Goal: Task Accomplishment & Management: Complete application form

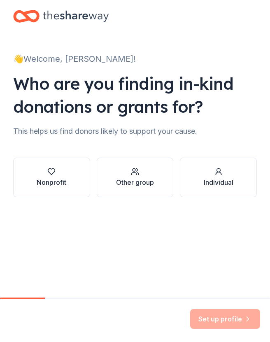
click at [54, 169] on icon "button" at bounding box center [51, 172] width 7 height 6
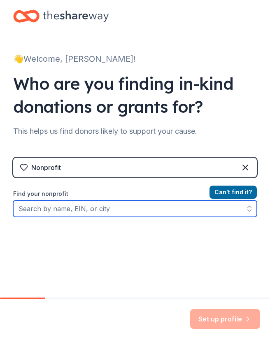
click at [189, 210] on input "Find your nonprofit" at bounding box center [135, 208] width 244 height 16
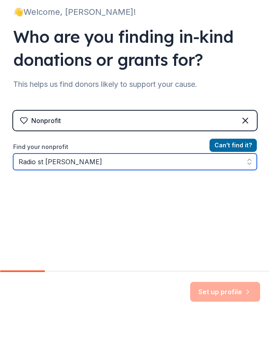
click at [247, 185] on icon "button" at bounding box center [249, 189] width 8 height 8
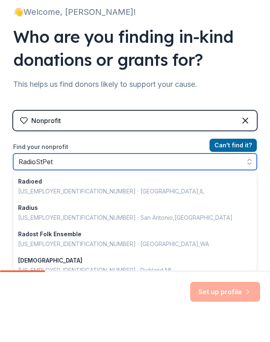
type input "RadioStPete"
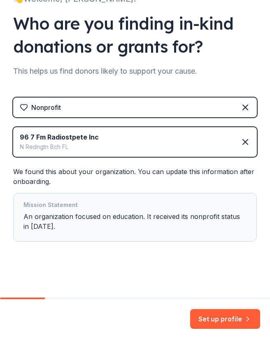
scroll to position [60, 0]
click at [218, 320] on button "Set up profile" at bounding box center [225, 319] width 70 height 20
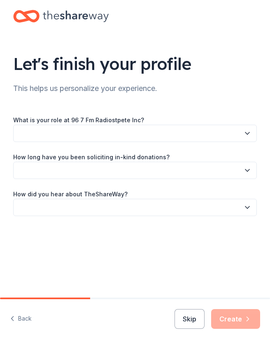
click at [250, 135] on icon "button" at bounding box center [247, 133] width 8 height 8
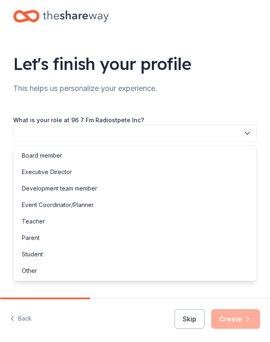
click at [43, 189] on div "Development team member" at bounding box center [59, 189] width 75 height 10
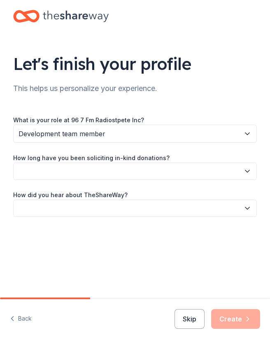
click at [250, 130] on icon "button" at bounding box center [247, 134] width 8 height 8
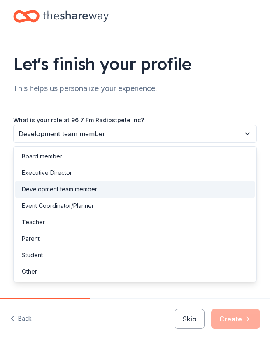
click at [249, 134] on icon "button" at bounding box center [247, 134] width 8 height 8
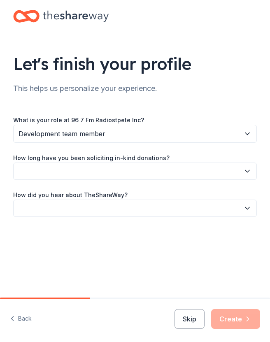
click at [244, 169] on icon "button" at bounding box center [247, 171] width 8 height 8
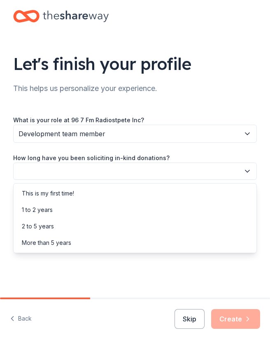
click at [47, 226] on div "2 to 5 years" at bounding box center [38, 226] width 32 height 10
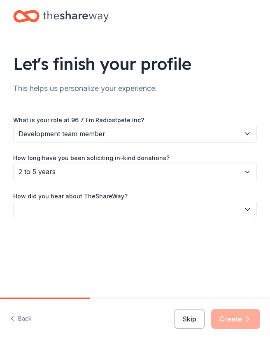
click at [249, 205] on icon "button" at bounding box center [247, 209] width 8 height 8
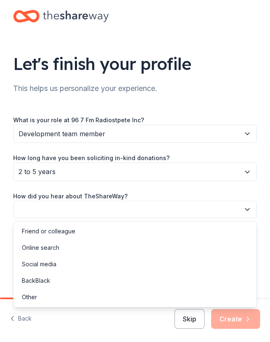
click at [36, 296] on div "Other" at bounding box center [29, 297] width 15 height 10
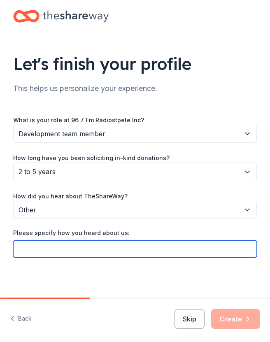
click at [205, 248] on input "Please specify how you heard about us:" at bounding box center [135, 248] width 244 height 17
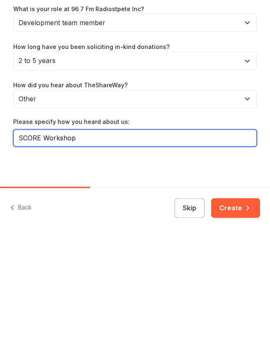
type input "SCORE Workshop"
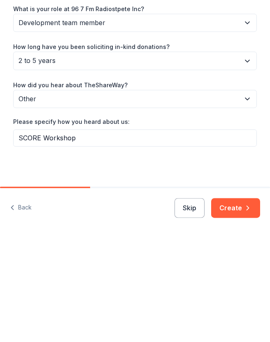
click at [241, 309] on button "Create" at bounding box center [235, 319] width 49 height 20
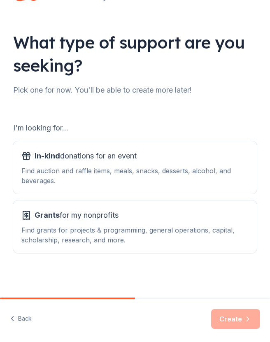
scroll to position [21, 0]
click at [185, 235] on div "Find grants for projects & programming, general operations, capital, scholarshi…" at bounding box center [134, 235] width 227 height 20
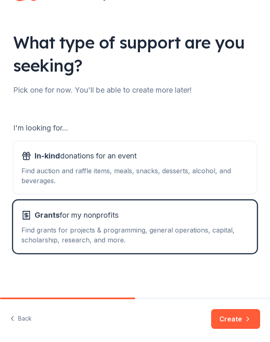
click at [221, 319] on button "Create" at bounding box center [235, 319] width 49 height 20
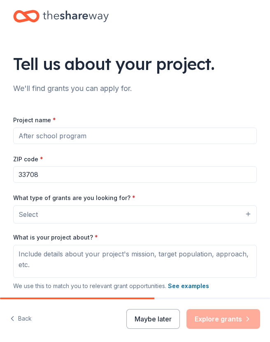
click at [216, 223] on button "Select" at bounding box center [135, 214] width 244 height 18
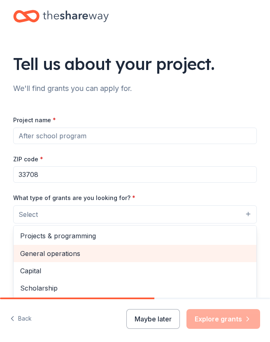
click at [68, 248] on div "General operations" at bounding box center [135, 253] width 243 height 17
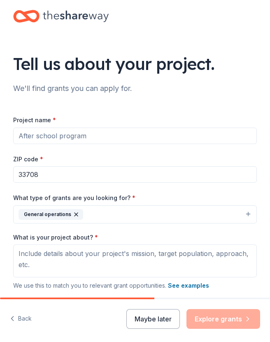
click at [56, 175] on input "33708" at bounding box center [135, 174] width 244 height 16
type input "33701"
click at [116, 140] on input "Project name *" at bounding box center [135, 136] width 244 height 16
type input "S"
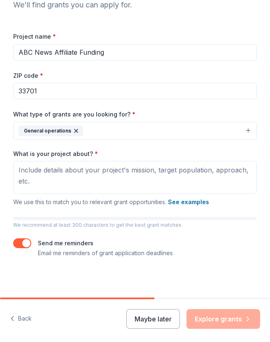
scroll to position [84, 0]
type input "ABC News Affiliate Funding"
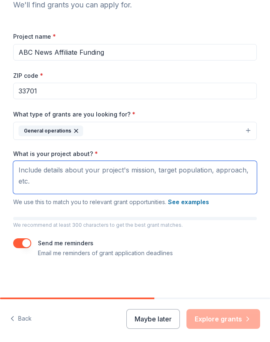
click at [29, 166] on textarea "What is your project about? *" at bounding box center [135, 177] width 244 height 33
click at [25, 168] on textarea "What is your project about? *" at bounding box center [135, 177] width 244 height 33
paste textarea "ABC News affiliation because it ensures trustworthy national coverage, strength…"
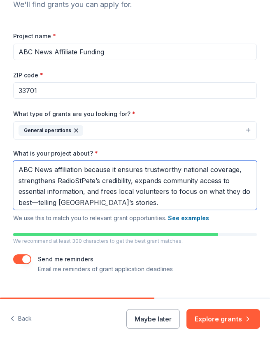
click at [117, 169] on textarea "ABC News affiliation because it ensures trustworthy national coverage, strength…" at bounding box center [135, 185] width 244 height 49
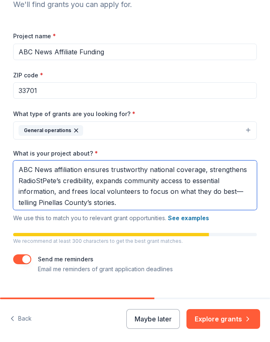
click at [128, 201] on textarea "ABC News affiliation ensures trustworthy national coverage, strengthens RadioSt…" at bounding box center [135, 185] width 244 height 49
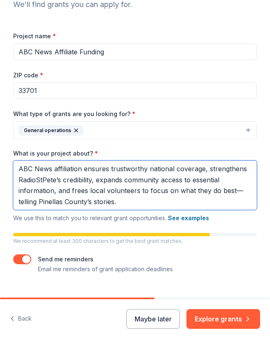
click at [123, 201] on textarea "ABC News affiliation ensures trustworthy national coverage, strengthens RadioSt…" at bounding box center [135, 185] width 244 height 49
paste textarea "Bridges the gap between community-level reporting and larger public policy conv…"
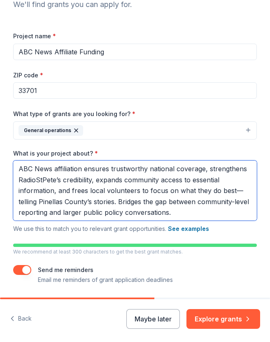
click at [142, 197] on textarea "ABC News affiliation ensures trustworthy national coverage, strengthens RadioSt…" at bounding box center [135, 191] width 244 height 60
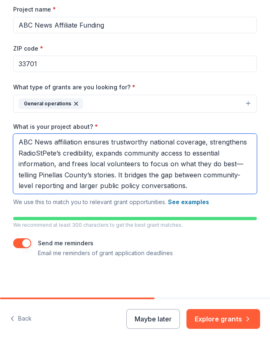
scroll to position [111, 0]
click at [198, 184] on textarea "ABC News affiliation ensures trustworthy national coverage, strengthens RadioSt…" at bounding box center [135, 164] width 244 height 60
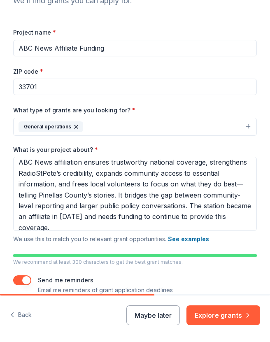
scroll to position [4, 0]
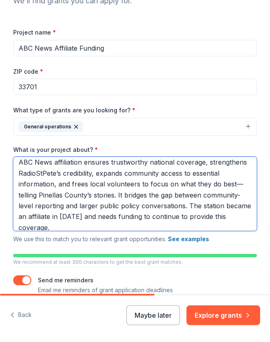
type textarea "ABC News affiliation ensures trustworthy national coverage, strengthens RadioSt…"
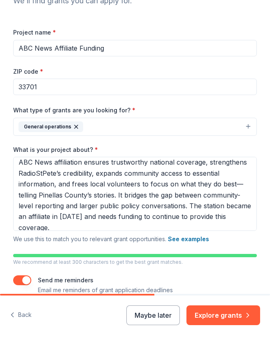
click at [226, 313] on button "Explore grants" at bounding box center [223, 315] width 74 height 20
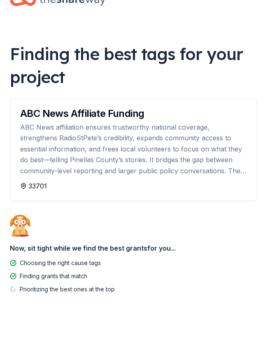
scroll to position [26, 0]
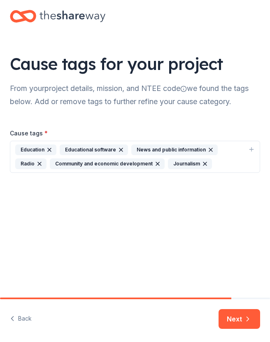
click at [118, 150] on icon "button" at bounding box center [121, 150] width 7 height 7
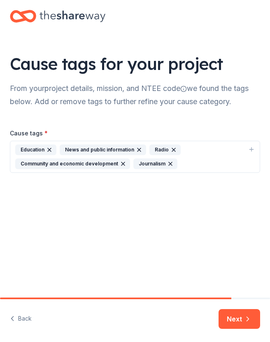
click at [233, 319] on button "Next" at bounding box center [240, 319] width 42 height 20
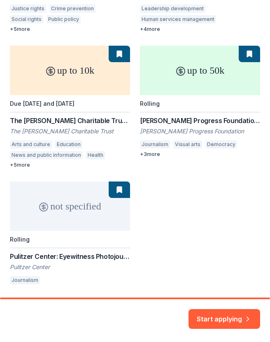
scroll to position [255, 0]
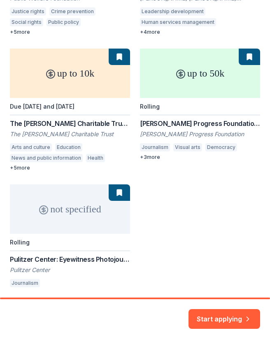
click at [224, 317] on button "Start applying" at bounding box center [225, 314] width 72 height 20
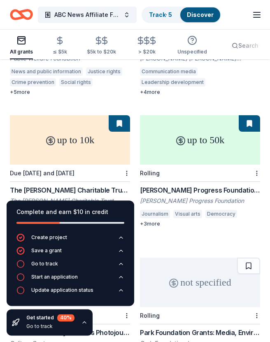
scroll to position [190, 0]
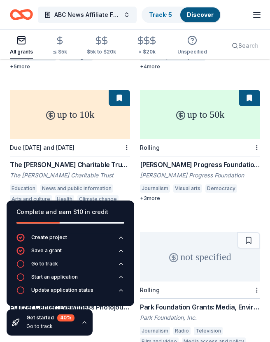
click at [36, 120] on div "up to 10k" at bounding box center [70, 114] width 120 height 49
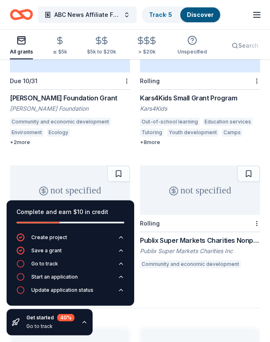
scroll to position [1254, 0]
click at [249, 235] on div "Publix Super Markets Charities Nonprofit and Sponsorship Publix Super Markets C…" at bounding box center [200, 252] width 120 height 35
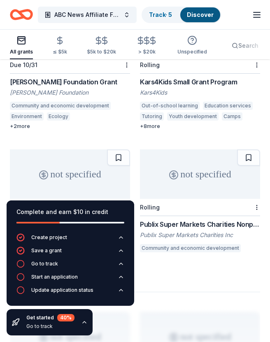
click at [261, 16] on icon "button" at bounding box center [257, 15] width 10 height 10
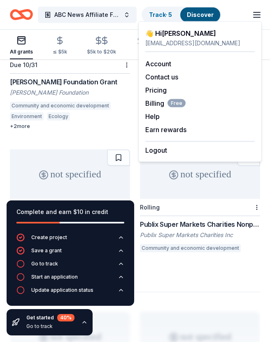
click at [166, 65] on link "Account" at bounding box center [158, 64] width 26 height 8
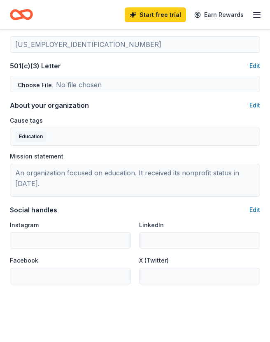
scroll to position [423, 0]
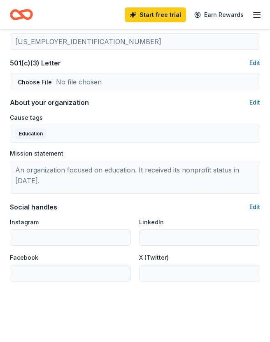
click at [260, 204] on button "Edit" at bounding box center [254, 207] width 11 height 10
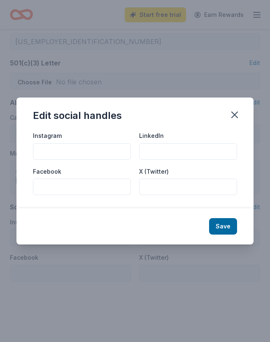
click at [238, 121] on icon "button" at bounding box center [235, 115] width 12 height 12
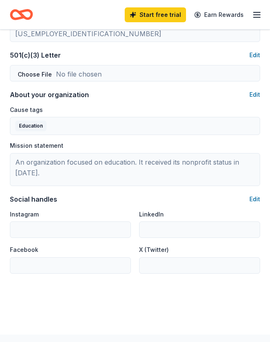
scroll to position [431, 0]
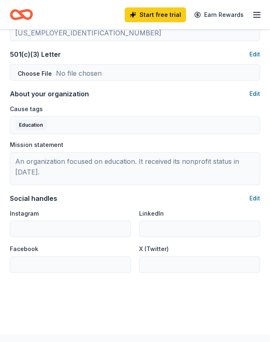
click at [250, 207] on div "Social handles Edit Instagram LinkedIn Facebook X (Twitter)" at bounding box center [135, 232] width 250 height 79
click at [259, 197] on button "Edit" at bounding box center [254, 198] width 11 height 10
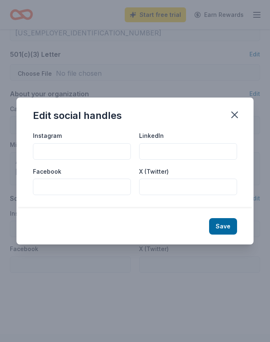
click at [52, 195] on input "Facebook" at bounding box center [82, 187] width 98 height 16
paste input "https://www.facebook.com/RadioStPete"
type input "https://www.facebook.com/RadioStPete"
click at [228, 235] on button "Save" at bounding box center [223, 226] width 28 height 16
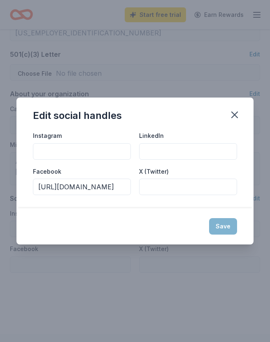
type input "https://www.facebook.com/RadioStPete"
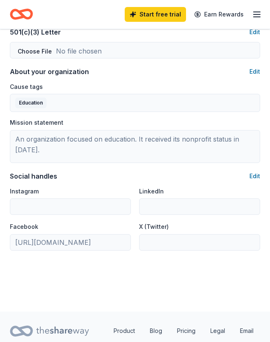
scroll to position [453, 0]
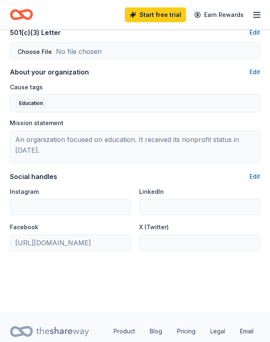
click at [259, 180] on button "Edit" at bounding box center [254, 177] width 11 height 10
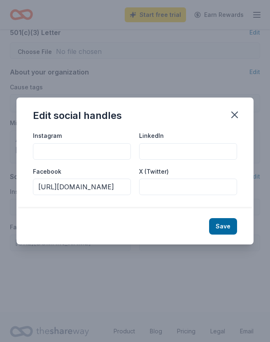
click at [237, 118] on icon "button" at bounding box center [235, 115] width 6 height 6
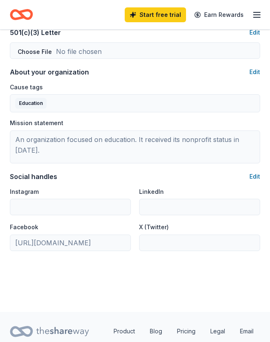
click at [258, 177] on button "Edit" at bounding box center [254, 177] width 11 height 10
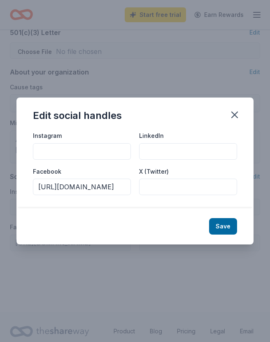
click at [237, 121] on icon "button" at bounding box center [235, 115] width 12 height 12
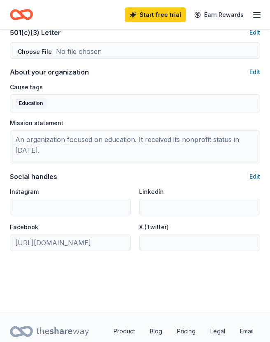
click at [256, 72] on button "Edit" at bounding box center [254, 72] width 11 height 10
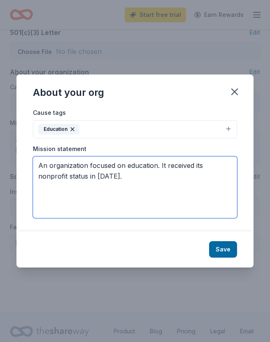
click at [129, 192] on textarea "An organization focused on education. It received its nonprofit status in 2020." at bounding box center [135, 187] width 204 height 62
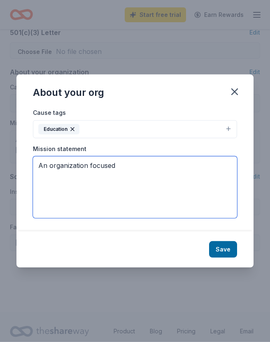
type textarea "An"
paste textarea "Sunshine 96.7 FM/RadioStPete Inc. gives voice to local musicians, the arts, non…"
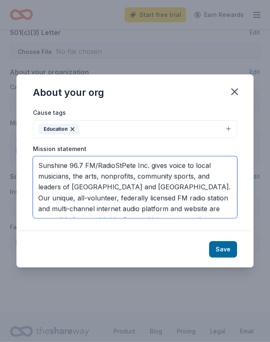
scroll to position [21, 0]
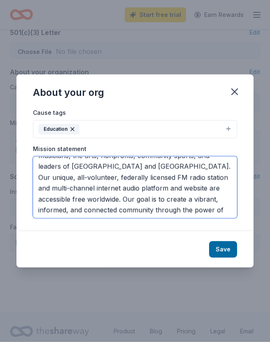
type textarea "Sunshine 96.7 FM/RadioStPete Inc. gives voice to local musicians, the arts, non…"
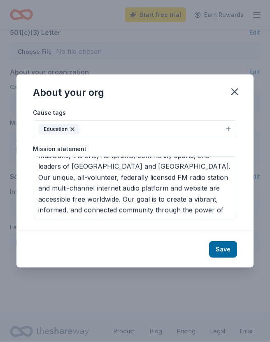
click at [230, 138] on button "Education" at bounding box center [135, 129] width 204 height 18
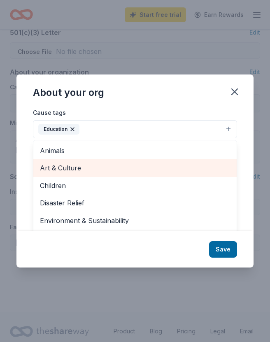
click at [50, 173] on span "Art & Culture" at bounding box center [135, 168] width 190 height 11
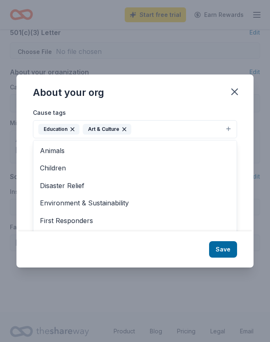
scroll to position [0, 0]
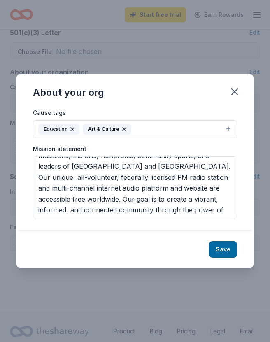
click at [227, 258] on button "Save" at bounding box center [223, 249] width 28 height 16
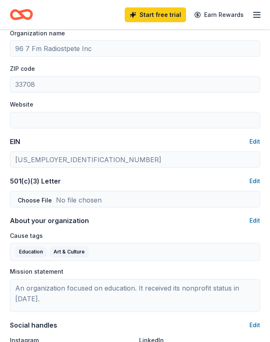
scroll to position [242, 0]
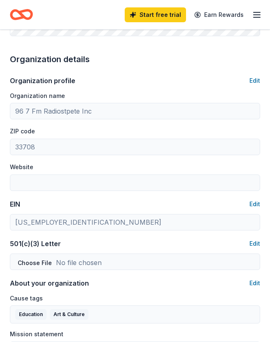
click at [258, 80] on button "Edit" at bounding box center [254, 81] width 11 height 10
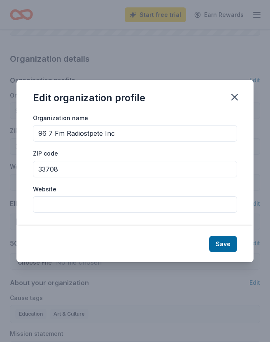
click at [77, 177] on input "33708" at bounding box center [135, 169] width 204 height 16
type input "33701"
click at [43, 213] on input "Website" at bounding box center [135, 204] width 204 height 16
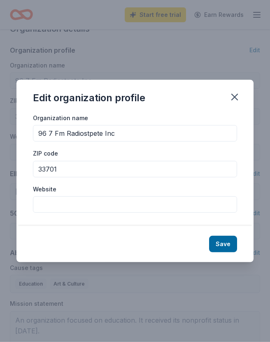
scroll to position [273, 0]
click at [226, 246] on button "Save" at bounding box center [223, 244] width 28 height 16
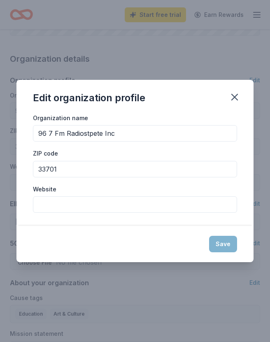
type input "33701"
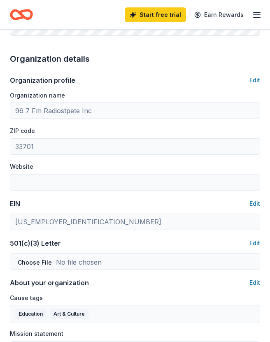
click at [257, 78] on button "Edit" at bounding box center [254, 80] width 11 height 10
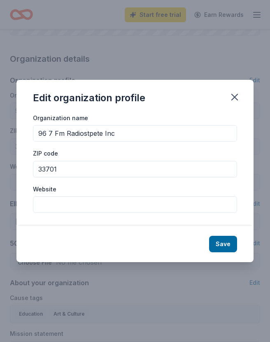
click at [54, 207] on input "Website" at bounding box center [135, 204] width 204 height 16
paste input "https://radiostpete.com/"
type input "https://radiostpete.com/"
click at [224, 247] on button "Save" at bounding box center [223, 244] width 28 height 16
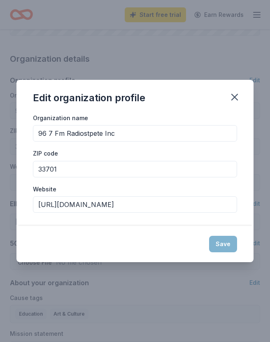
type input "https://radiostpete.com/"
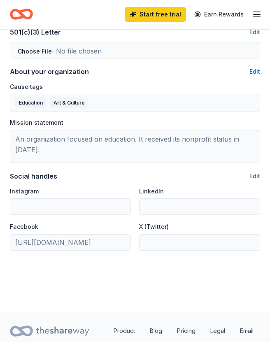
scroll to position [453, 0]
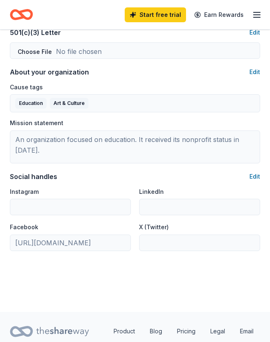
click at [258, 179] on button "Edit" at bounding box center [254, 177] width 11 height 10
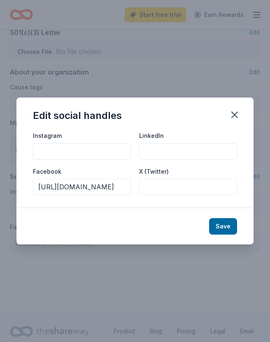
click at [55, 160] on input "Instagram" at bounding box center [82, 151] width 98 height 16
click at [40, 160] on input "Instagram" at bounding box center [82, 151] width 98 height 16
paste input "https://www.instagram.com/radiostpete?igsh=OXE2dzA5MDYxamZm"
type input "https://www.instagram.com/radiostpete?igsh=OXE2dzA5MDYxamZm"
click at [228, 235] on button "Save" at bounding box center [223, 226] width 28 height 16
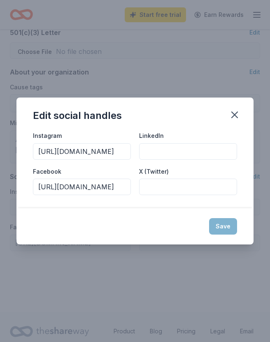
click at [224, 241] on div "Save" at bounding box center [134, 226] width 237 height 36
type input "https://www.instagram.com/radiostpete?igsh=OXE2dzA5MDYxamZm"
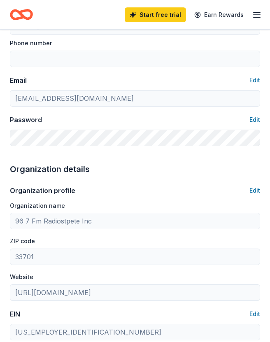
scroll to position [0, 0]
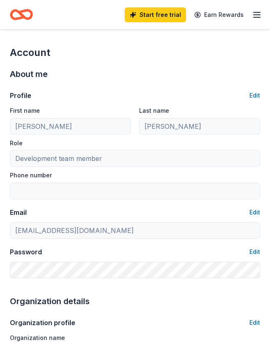
click at [258, 16] on icon "button" at bounding box center [257, 15] width 10 height 10
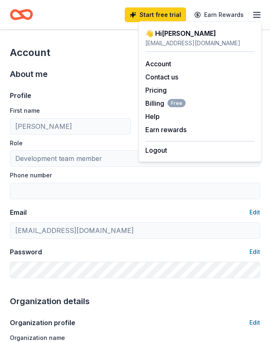
click at [177, 130] on link "Earn rewards" at bounding box center [165, 130] width 41 height 8
click at [177, 129] on link "Earn rewards" at bounding box center [165, 130] width 41 height 8
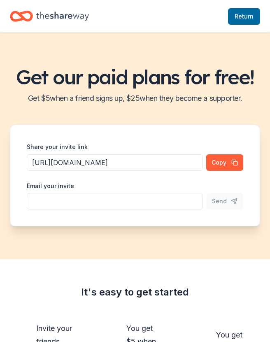
click at [51, 15] on icon "Home" at bounding box center [62, 16] width 53 height 9
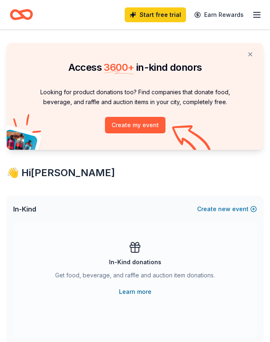
click at [134, 129] on button "Create my event" at bounding box center [135, 125] width 61 height 16
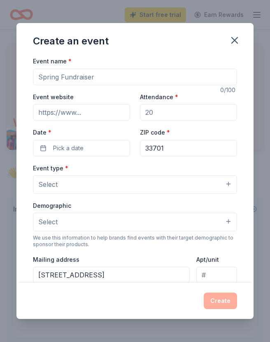
click at [49, 79] on input "Event name *" at bounding box center [135, 77] width 204 height 16
click at [38, 80] on input "Giving Tuesday Holiday" at bounding box center [135, 77] width 204 height 16
click at [170, 78] on input "Second Annual Giving Tuesday Holiday" at bounding box center [135, 77] width 204 height 16
type input "Second Annual Giving [DATE] Holiday Happy Hour"
click at [195, 117] on input "Attendance *" at bounding box center [188, 112] width 97 height 16
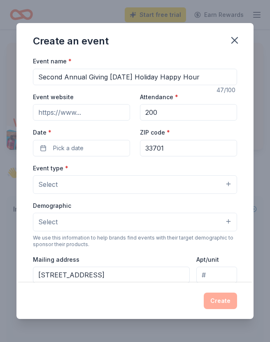
type input "200"
click at [101, 145] on button "Pick a date" at bounding box center [81, 148] width 97 height 16
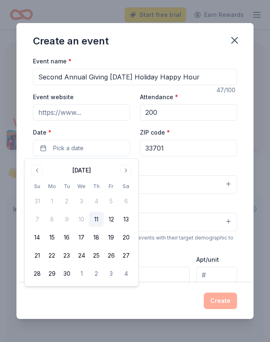
click at [129, 169] on button "Go to next month" at bounding box center [126, 171] width 12 height 12
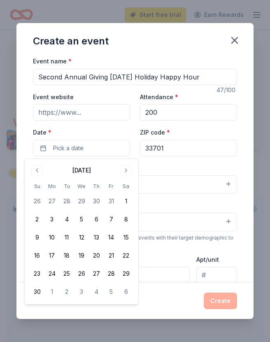
click at [130, 170] on button "Go to next month" at bounding box center [126, 171] width 12 height 12
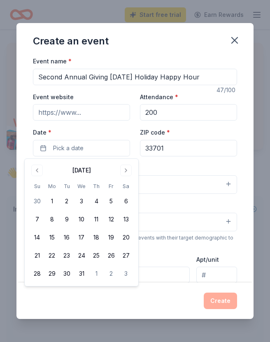
click at [64, 205] on button "2" at bounding box center [66, 201] width 15 height 15
click at [180, 167] on div "Event type * Select" at bounding box center [135, 178] width 204 height 31
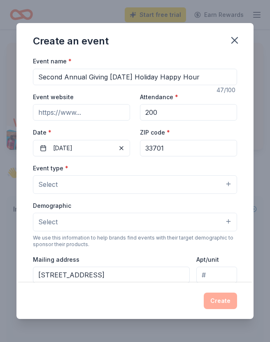
click at [235, 184] on button "Select" at bounding box center [135, 184] width 204 height 18
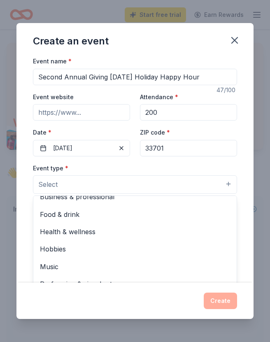
scroll to position [26, 0]
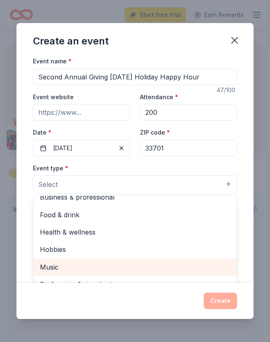
click at [51, 268] on span "Music" at bounding box center [135, 267] width 190 height 11
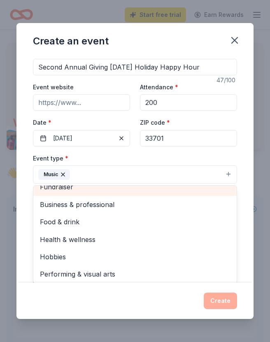
click at [51, 190] on span "Fundraiser" at bounding box center [135, 187] width 190 height 11
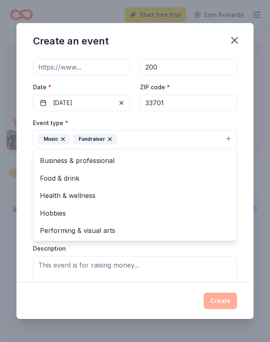
scroll to position [51, 0]
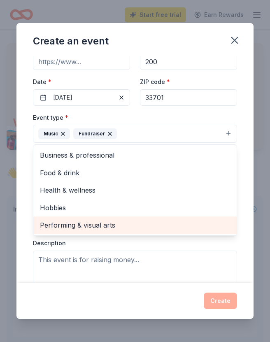
click at [60, 224] on span "Performing & visual arts" at bounding box center [135, 225] width 190 height 11
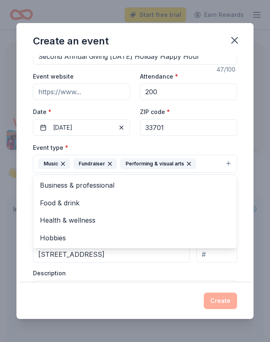
scroll to position [20, 0]
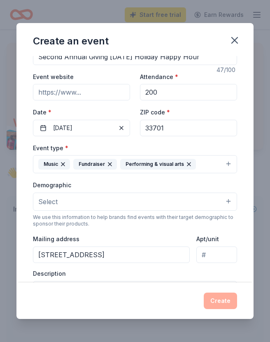
click at [229, 202] on button "Select" at bounding box center [135, 202] width 204 height 18
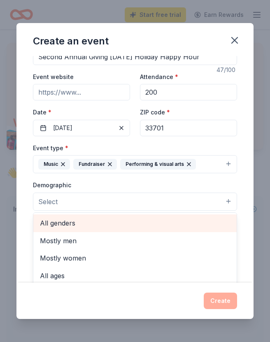
click at [56, 226] on span "All genders" at bounding box center [135, 223] width 190 height 11
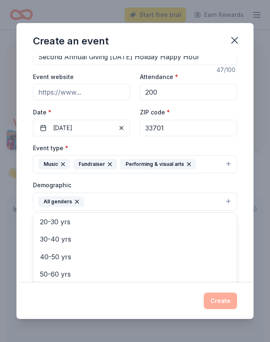
scroll to position [88, 0]
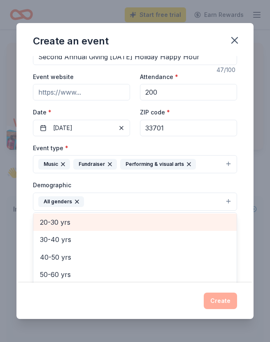
click at [56, 221] on span "20-30 yrs" at bounding box center [135, 222] width 190 height 11
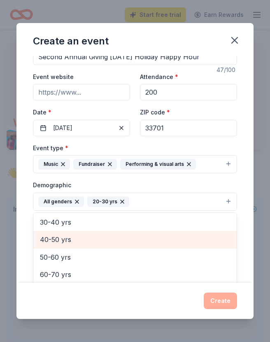
click at [46, 238] on span "40-50 yrs" at bounding box center [135, 239] width 190 height 11
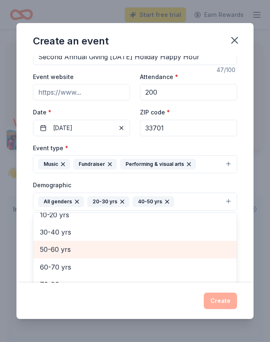
click at [47, 254] on span "50-60 yrs" at bounding box center [135, 249] width 190 height 11
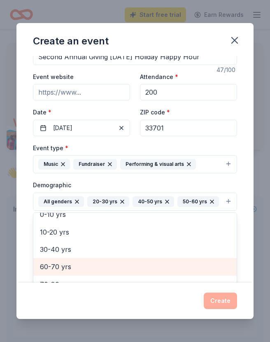
click at [44, 266] on span "60-70 yrs" at bounding box center [135, 266] width 190 height 11
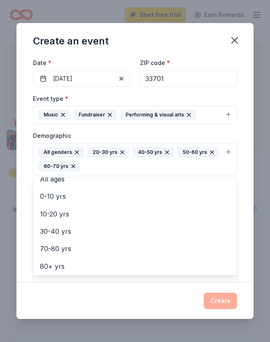
scroll to position [70, 0]
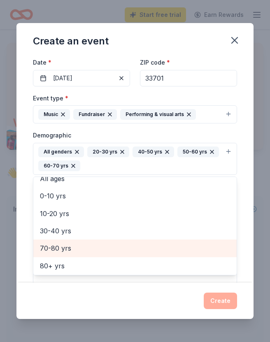
click at [50, 242] on div "70-80 yrs" at bounding box center [134, 248] width 203 height 17
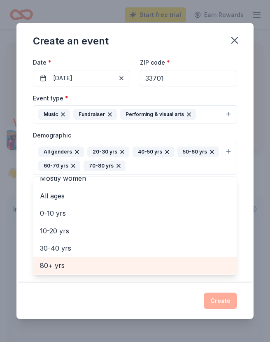
click at [44, 263] on span "80+ yrs" at bounding box center [135, 265] width 190 height 11
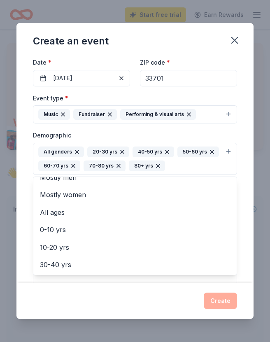
scroll to position [9, 0]
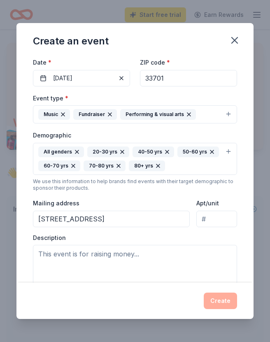
click at [167, 223] on input "450 BATH CLUB BLVD S, N Redngtn Bch, FL, 33708-1536" at bounding box center [111, 219] width 157 height 16
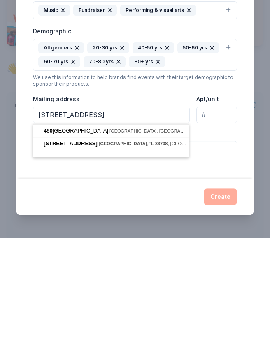
click at [40, 211] on input "450 BATH CLUB BLVD S, N Redngtn Bch, FL, 33708-1536" at bounding box center [111, 219] width 157 height 16
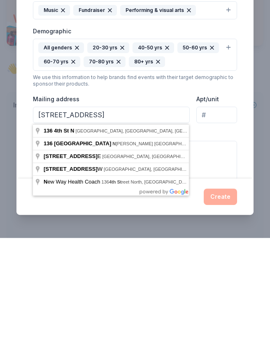
scroll to position [104, 0]
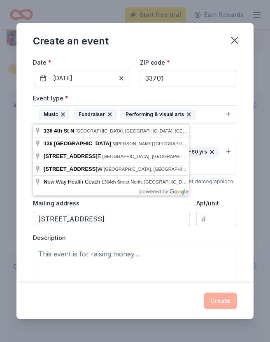
type input "136 4th Street North, St. Petersburg, FL, 33701"
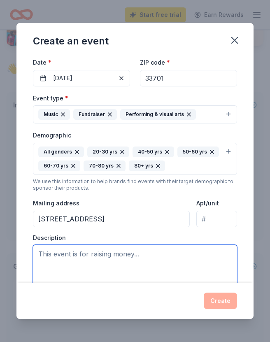
click at [48, 256] on textarea at bounding box center [135, 265] width 204 height 40
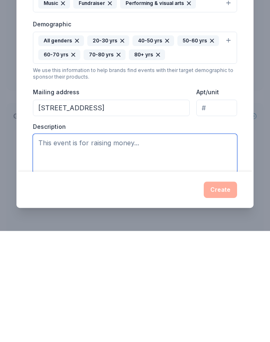
paste textarea "RadioStPete is an all-volunteer, non-commercial 501c3 non-profit radio station …"
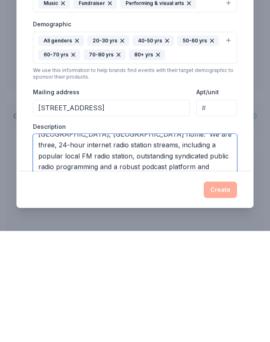
scroll to position [31, 0]
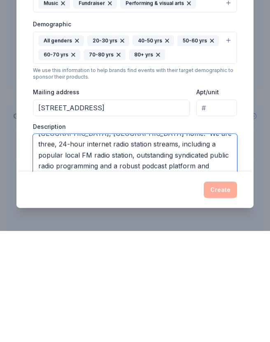
click at [191, 245] on textarea "RadioStPete is an all-volunteer, non-commercial 501c3 non-profit radio station …" at bounding box center [135, 265] width 204 height 40
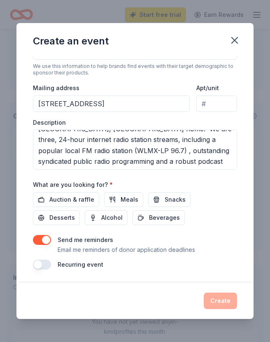
scroll to position [186, 0]
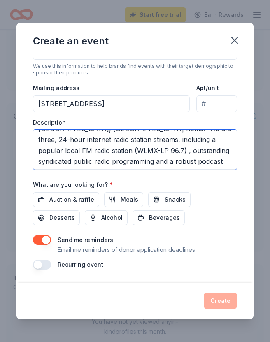
type textarea "RadioStPete is an all-volunteer, non-commercial 501c3 non-profit radio station …"
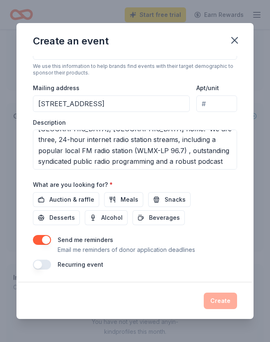
click at [57, 197] on span "Auction & raffle" at bounding box center [71, 200] width 45 height 10
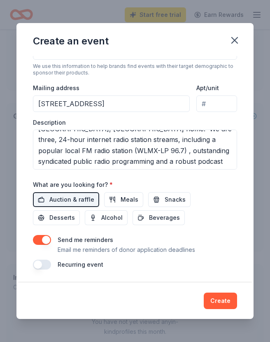
click at [42, 267] on button "button" at bounding box center [42, 265] width 18 height 10
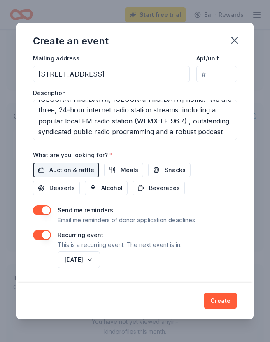
scroll to position [216, 0]
click at [219, 300] on button "Create" at bounding box center [220, 301] width 33 height 16
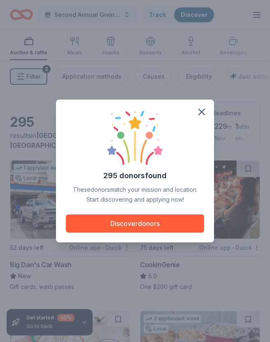
click at [89, 223] on button "Discover donors" at bounding box center [135, 223] width 138 height 18
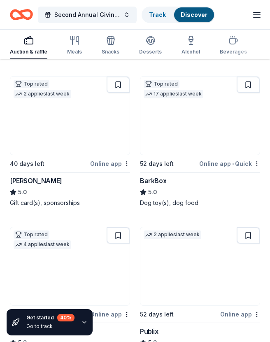
scroll to position [871, 0]
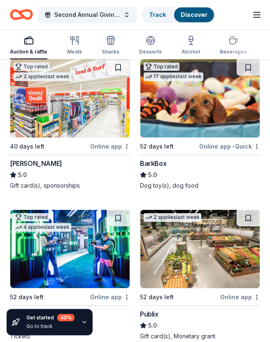
click at [24, 161] on div "Winn-Dixie" at bounding box center [36, 163] width 52 height 10
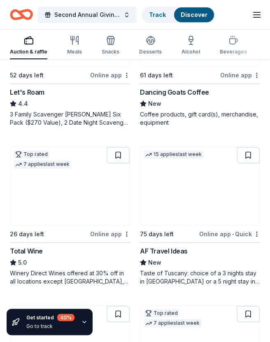
scroll to position [1244, 0]
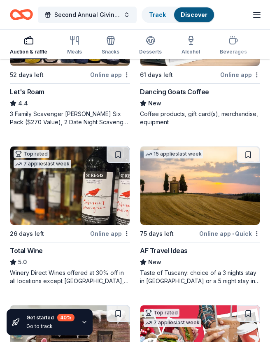
click at [232, 235] on div "Online app • Quick" at bounding box center [229, 233] width 61 height 10
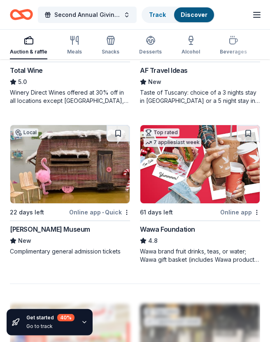
scroll to position [1424, 0]
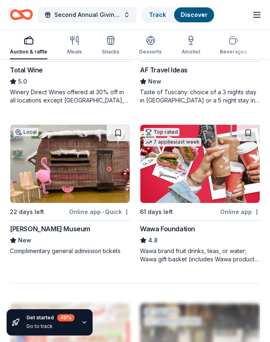
click at [187, 228] on div "Wawa Foundation" at bounding box center [167, 229] width 55 height 10
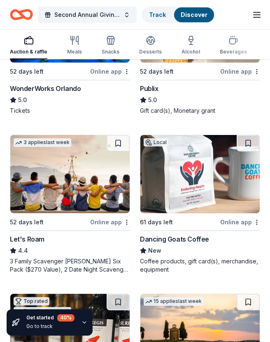
scroll to position [1096, 0]
click at [193, 241] on div "Dancing Goats Coffee" at bounding box center [174, 239] width 69 height 10
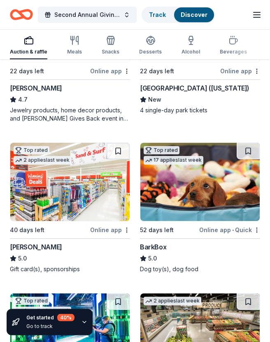
scroll to position [788, 0]
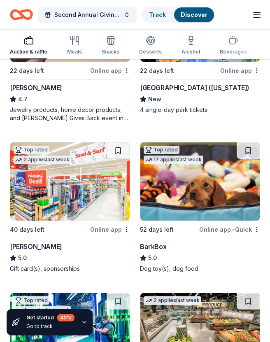
click at [245, 227] on div "Online app • Quick" at bounding box center [229, 229] width 61 height 10
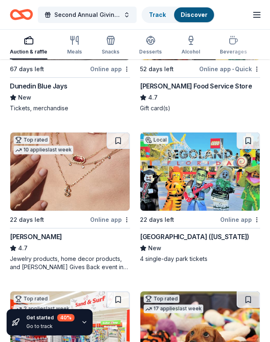
scroll to position [625, 0]
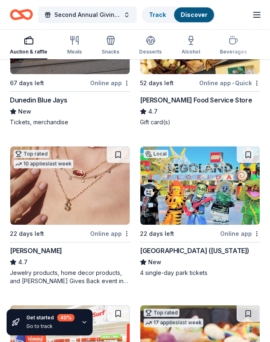
click at [45, 194] on img at bounding box center [69, 186] width 119 height 78
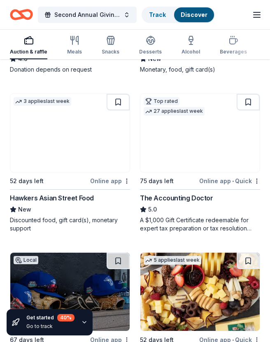
scroll to position [368, 0]
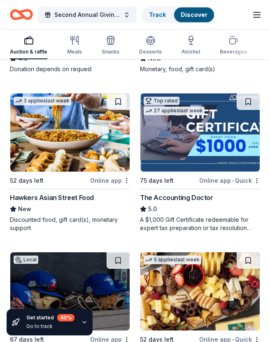
click at [51, 191] on div "3 applies last week 52 days left Online app Hawkers Asian Street Food New Disco…" at bounding box center [70, 162] width 120 height 139
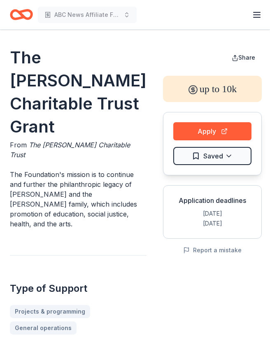
click at [21, 183] on p "The Foundation's mission is to continue and further the philanthropic legacy of…" at bounding box center [78, 199] width 137 height 59
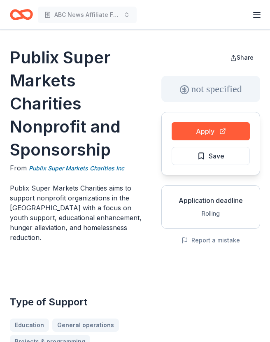
click at [239, 133] on button "Apply" at bounding box center [211, 131] width 78 height 18
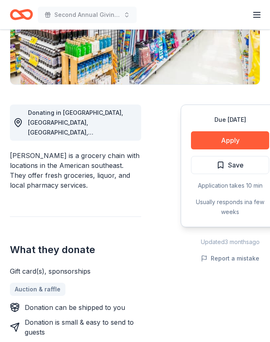
scroll to position [166, 0]
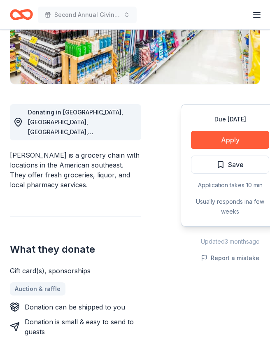
click at [251, 146] on button "Apply" at bounding box center [230, 140] width 78 height 18
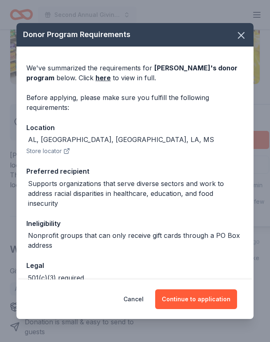
scroll to position [0, 0]
click at [247, 38] on button "button" at bounding box center [241, 35] width 18 height 18
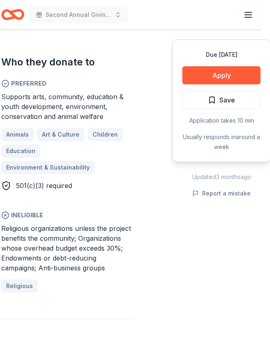
scroll to position [520, 9]
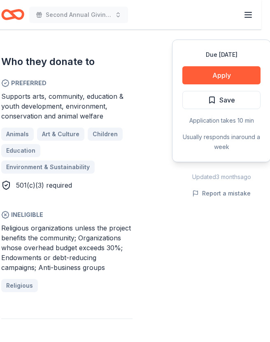
click at [246, 76] on button "Apply" at bounding box center [221, 75] width 78 height 18
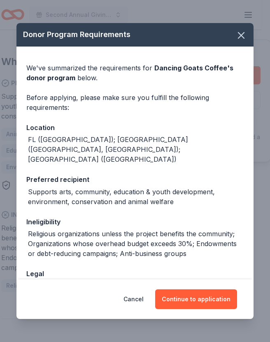
click at [219, 309] on button "Continue to application" at bounding box center [196, 299] width 82 height 20
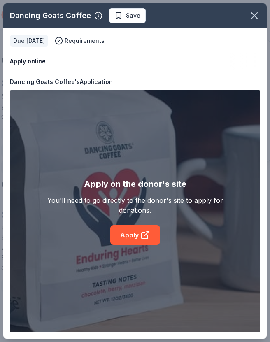
click at [153, 254] on div "Dancing Goats Coffee Save Apply online Due in 61 days Requirements Copy and pas…" at bounding box center [134, 170] width 263 height 335
click at [141, 247] on div "Dancing Goats Coffee Save Apply online Due in 61 days Requirements Copy and pas…" at bounding box center [134, 170] width 263 height 335
click at [140, 244] on div "Dancing Goats Coffee Save Apply online Due in 61 days Requirements Copy and pas…" at bounding box center [134, 170] width 263 height 335
click at [140, 247] on div "Dancing Goats Coffee Save Apply online Due in 61 days Requirements Copy and pas…" at bounding box center [134, 170] width 263 height 335
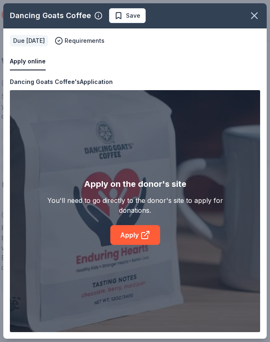
click at [140, 252] on div "Dancing Goats Coffee Save Apply online Due in 61 days Requirements Copy and pas…" at bounding box center [134, 170] width 263 height 335
click at [154, 253] on div "Dancing Goats Coffee Save Apply online Due in 61 days Requirements Copy and pas…" at bounding box center [134, 170] width 263 height 335
click at [155, 252] on div "Dancing Goats Coffee Save Apply online Due in 61 days Requirements Copy and pas…" at bounding box center [134, 170] width 263 height 335
click at [254, 14] on icon "button" at bounding box center [255, 16] width 12 height 12
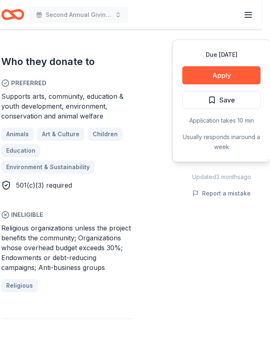
click at [239, 74] on button "Apply" at bounding box center [221, 75] width 78 height 18
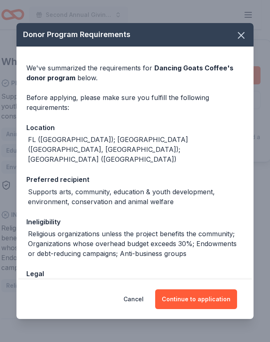
click at [208, 309] on button "Continue to application" at bounding box center [196, 299] width 82 height 20
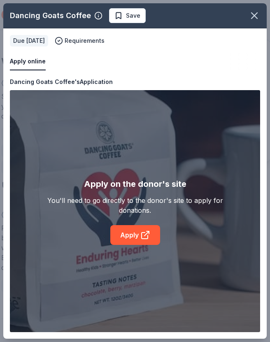
click at [138, 249] on div "Dancing Goats Coffee Save Apply online Due in 61 days Requirements Copy and pas…" at bounding box center [134, 170] width 263 height 335
click at [255, 11] on icon "button" at bounding box center [255, 16] width 12 height 12
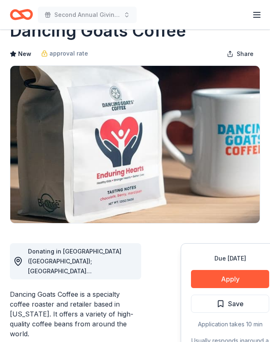
scroll to position [30, 0]
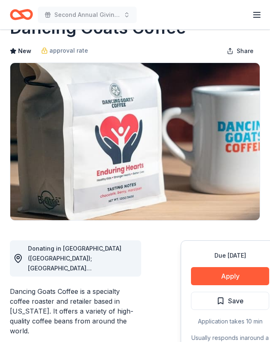
click at [218, 272] on button "Apply" at bounding box center [230, 276] width 78 height 18
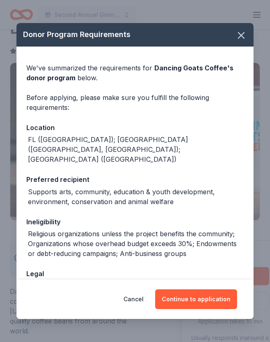
click at [212, 300] on button "Continue to application" at bounding box center [196, 299] width 82 height 20
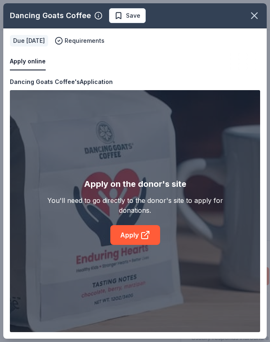
click at [152, 237] on div "Dancing Goats Coffee Save Apply online Due in 61 days Requirements Copy and pas…" at bounding box center [134, 170] width 263 height 335
click at [144, 239] on div "Dancing Goats Coffee Save Apply online Due in 61 days Requirements Copy and pas…" at bounding box center [134, 170] width 263 height 335
click at [154, 235] on div "Dancing Goats Coffee Save Apply online Due in 61 days Requirements Copy and pas…" at bounding box center [134, 170] width 263 height 335
click at [148, 235] on div "Dancing Goats Coffee Save Apply online Due in 61 days Requirements Copy and pas…" at bounding box center [134, 170] width 263 height 335
click at [147, 235] on div "Dancing Goats Coffee Save Apply online Due in 61 days Requirements Copy and pas…" at bounding box center [134, 170] width 263 height 335
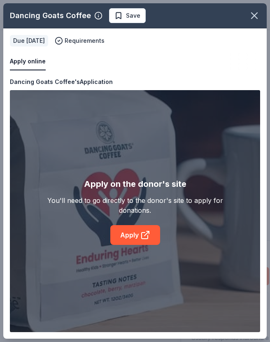
click at [147, 238] on div "Dancing Goats Coffee Save Apply online Due in 61 days Requirements Copy and pas…" at bounding box center [134, 170] width 263 height 335
click at [99, 18] on div "Dancing Goats Coffee Save Apply online Due in 61 days Requirements Copy and pas…" at bounding box center [134, 170] width 263 height 335
click at [100, 13] on div "Dancing Goats Coffee Save Apply online Due in 61 days Requirements Copy and pas…" at bounding box center [134, 170] width 263 height 335
click at [257, 16] on icon "button" at bounding box center [255, 16] width 12 height 12
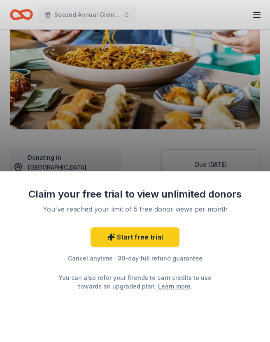
scroll to position [121, 0]
click at [260, 151] on div "Claim your free trial to view unlimited donors You've reached your limit of 5 f…" at bounding box center [135, 171] width 270 height 342
